Goal: Information Seeking & Learning: Learn about a topic

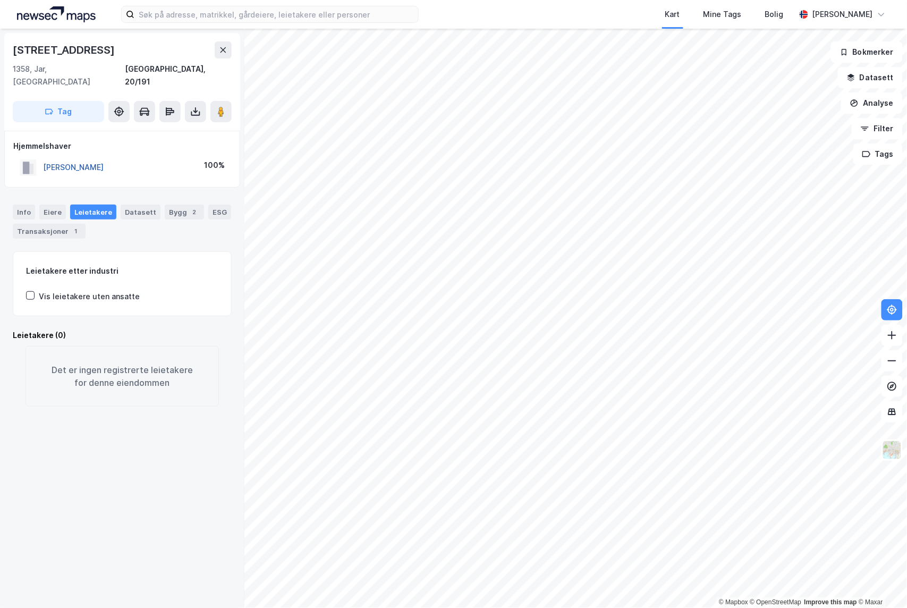
click at [0, 0] on button "[PERSON_NAME]" at bounding box center [0, 0] width 0 height 0
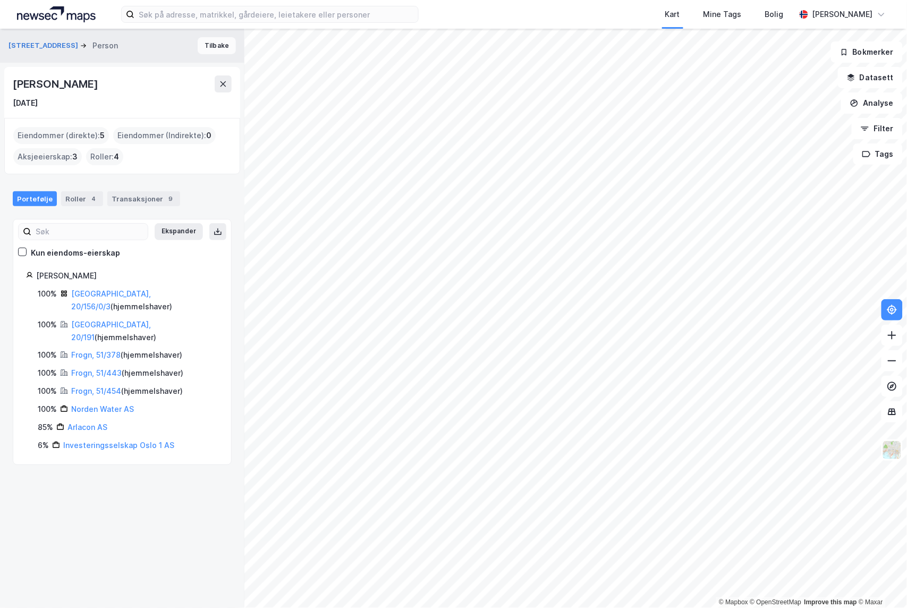
click at [215, 48] on button "Tilbake" at bounding box center [217, 45] width 38 height 17
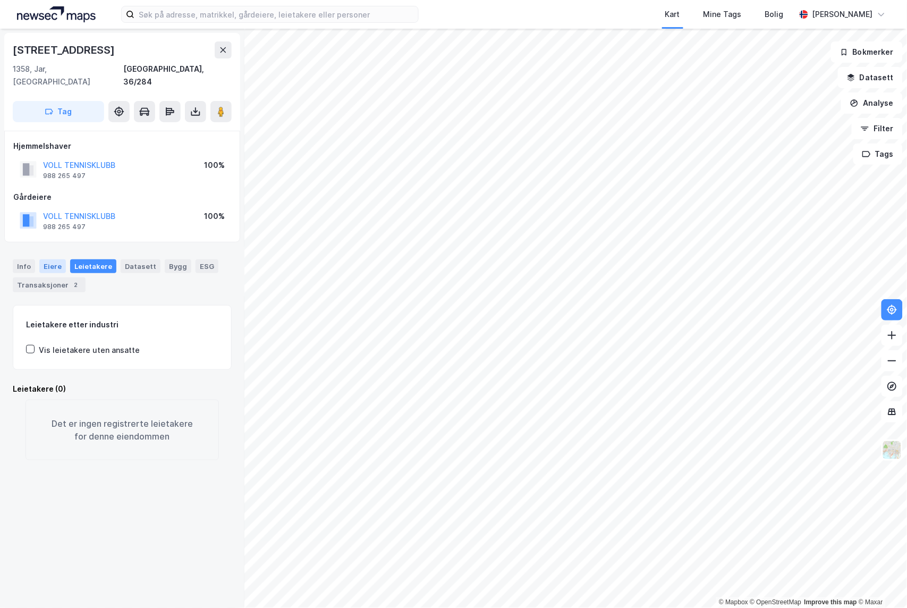
click at [56, 259] on div "Eiere" at bounding box center [52, 266] width 27 height 14
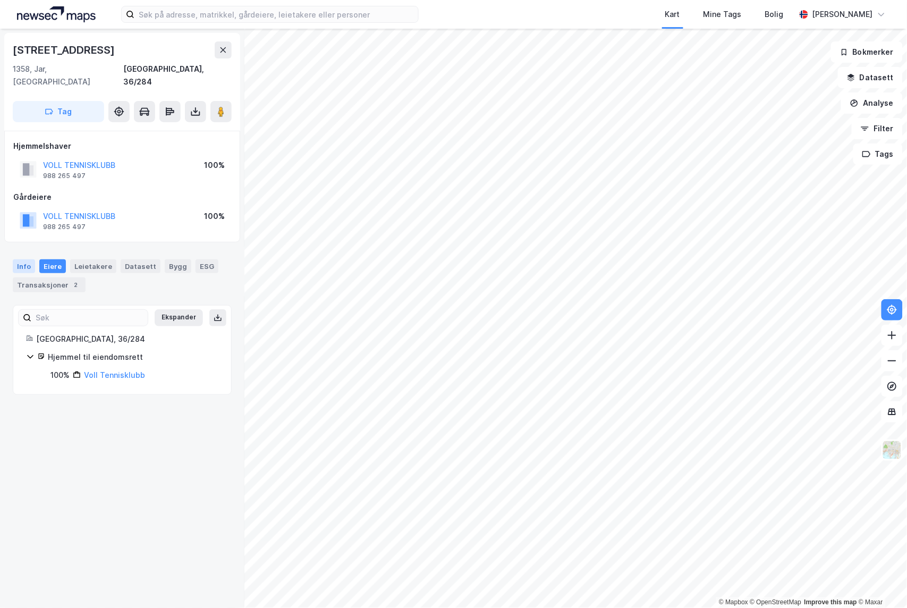
click at [22, 259] on div "Info" at bounding box center [24, 266] width 22 height 14
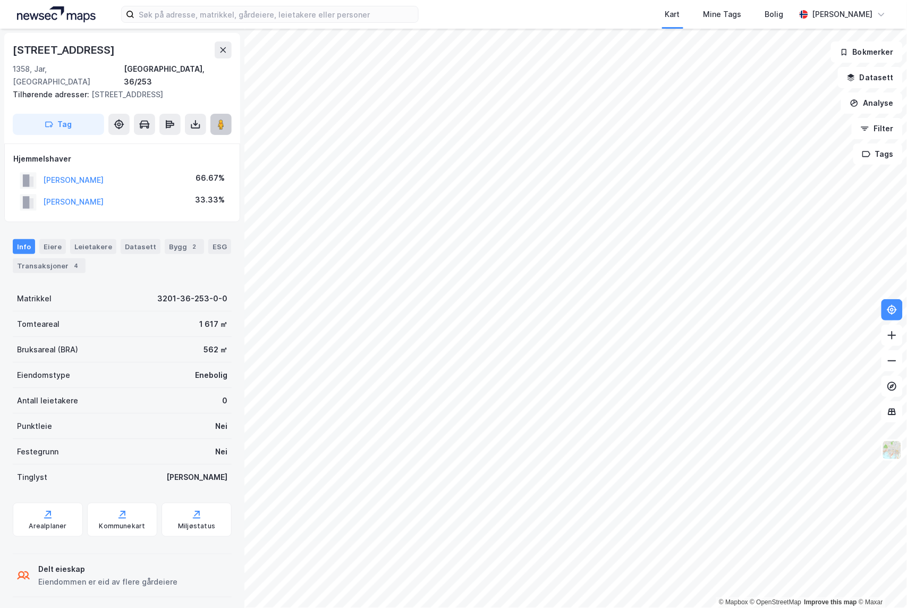
click at [216, 119] on icon at bounding box center [221, 124] width 11 height 11
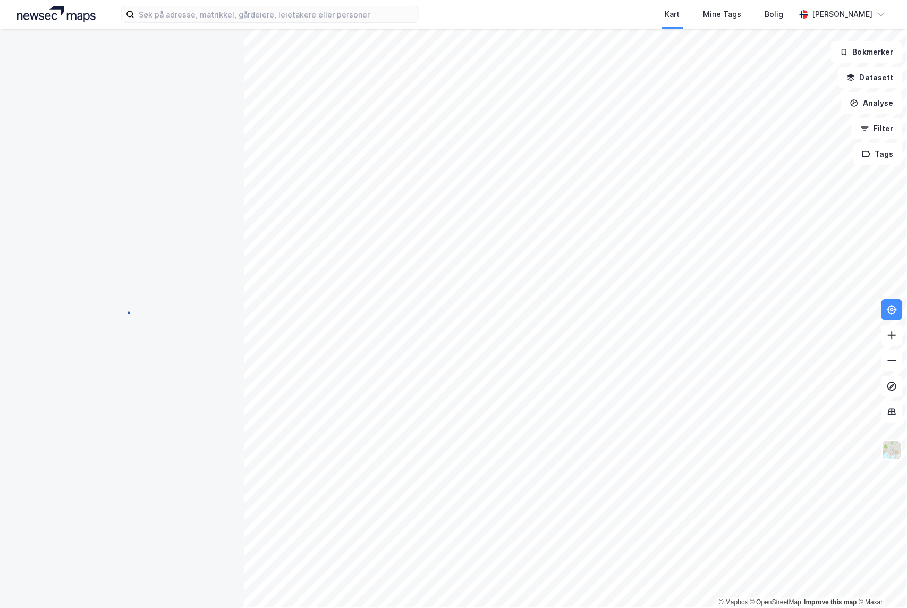
scroll to position [21, 0]
